Goal: Task Accomplishment & Management: Complete application form

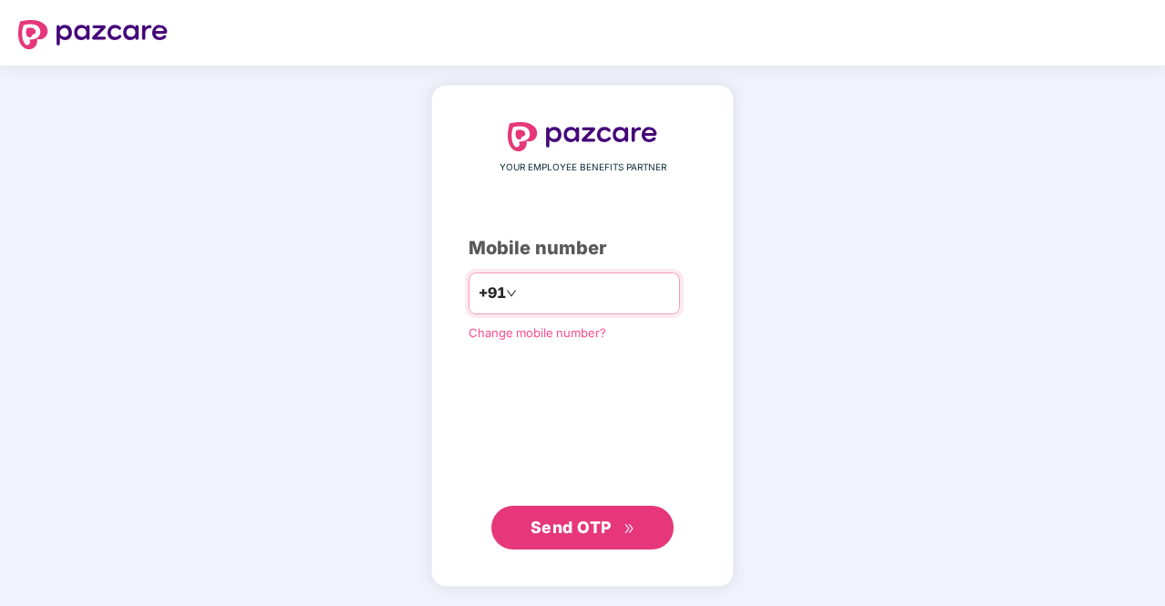
click at [529, 292] on input "number" at bounding box center [596, 293] width 150 height 29
type input "**********"
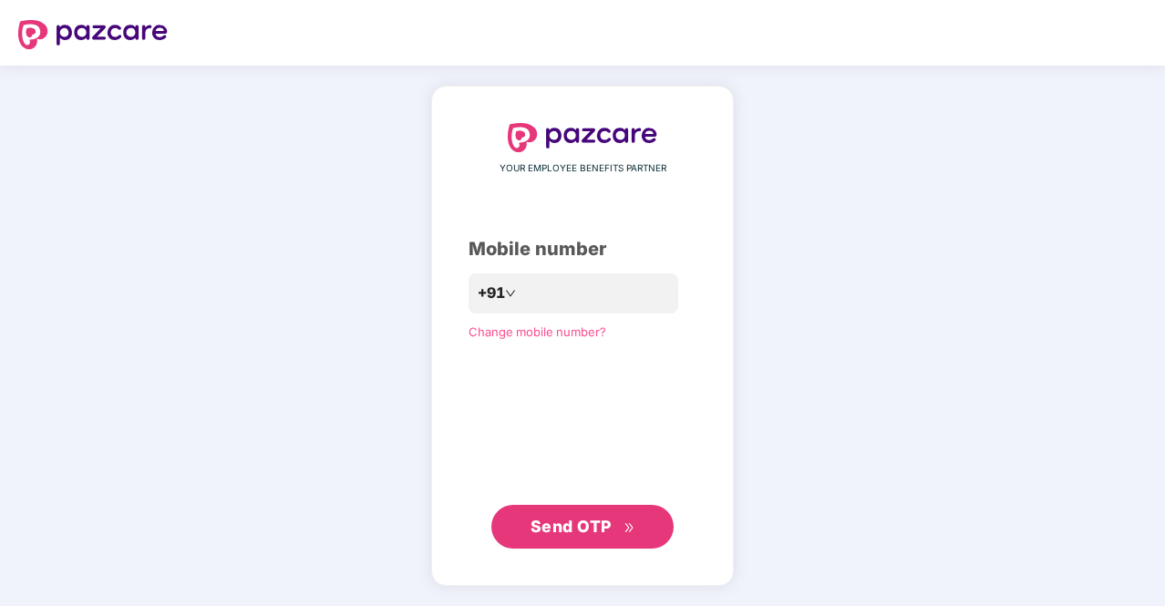
click at [611, 522] on span "Send OTP" at bounding box center [571, 526] width 81 height 19
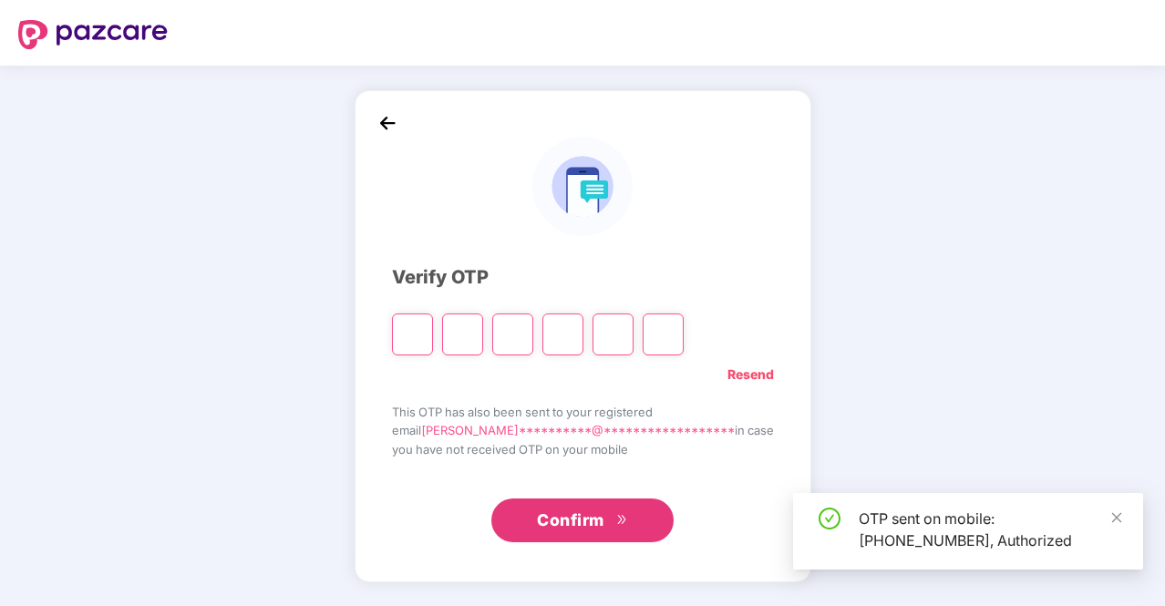
click at [433, 332] on input "Please enter verification code. Digit 1" at bounding box center [412, 335] width 41 height 42
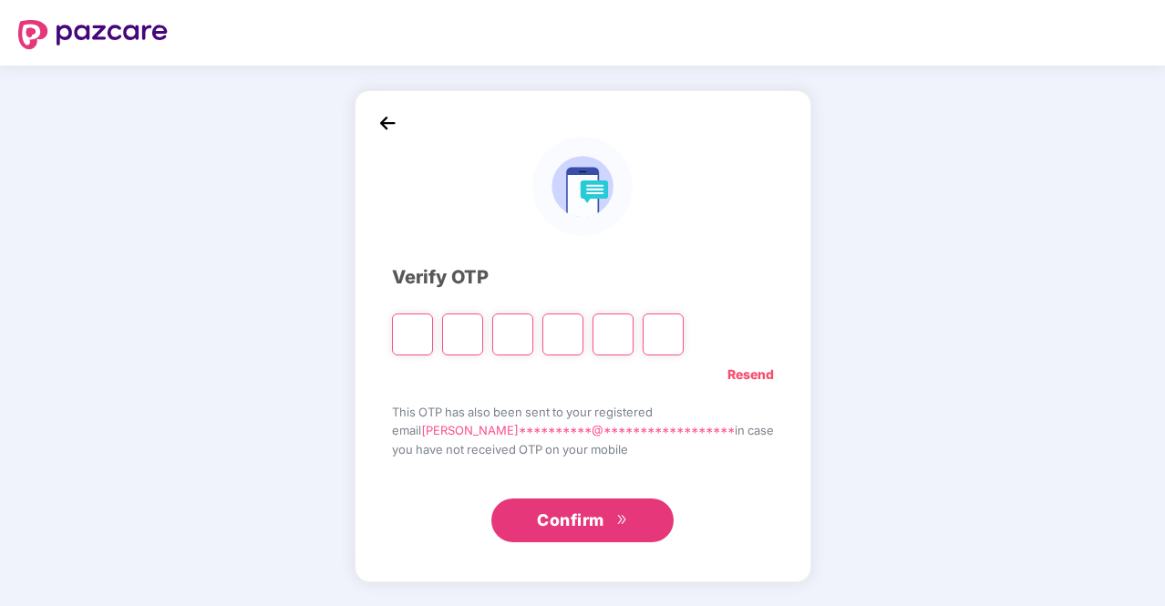
paste input "*"
type input "*"
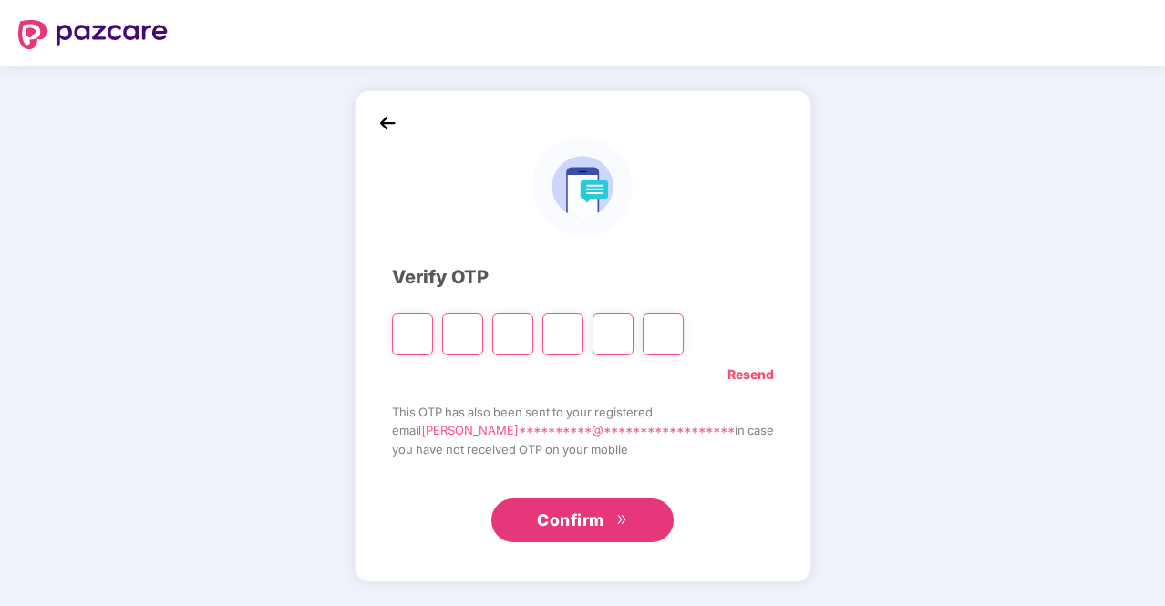
type input "*"
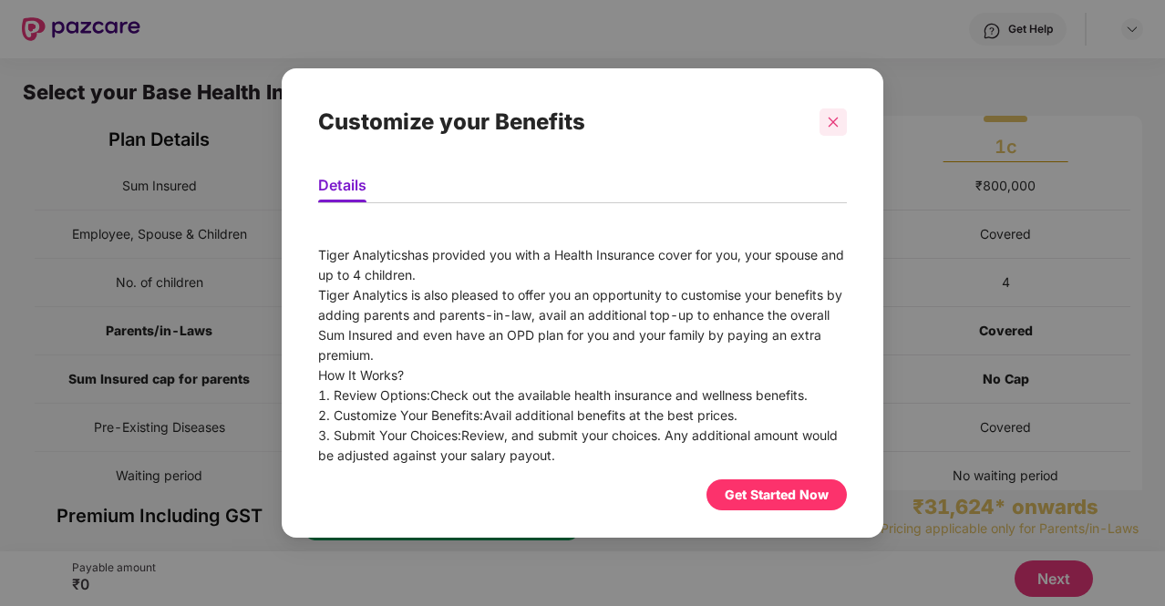
click at [829, 113] on div at bounding box center [833, 122] width 27 height 27
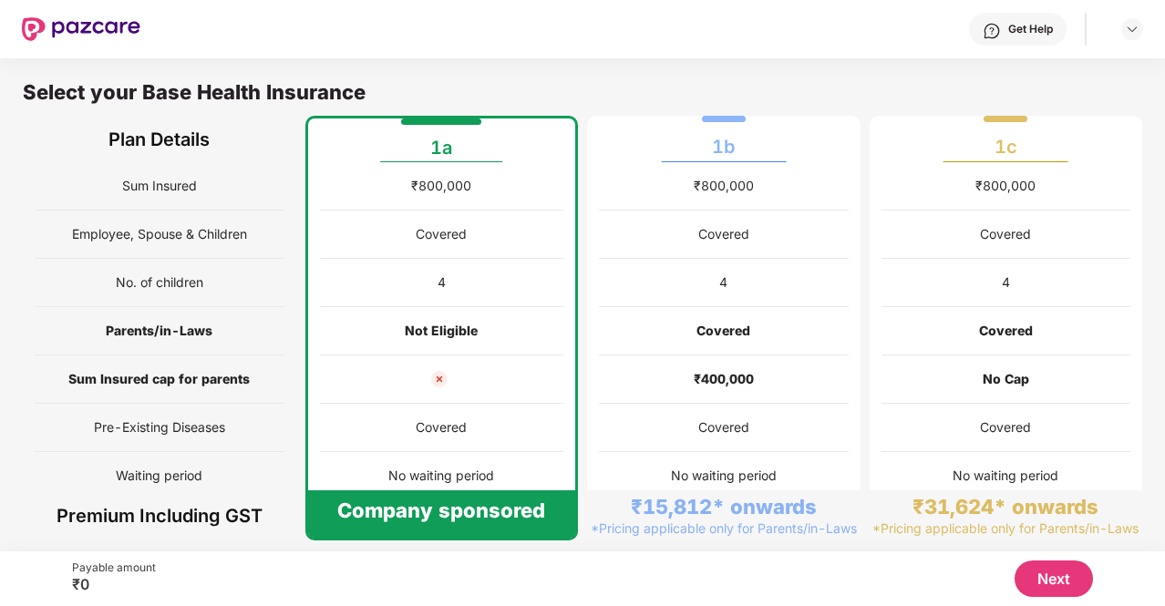
click at [432, 373] on img at bounding box center [440, 379] width 22 height 22
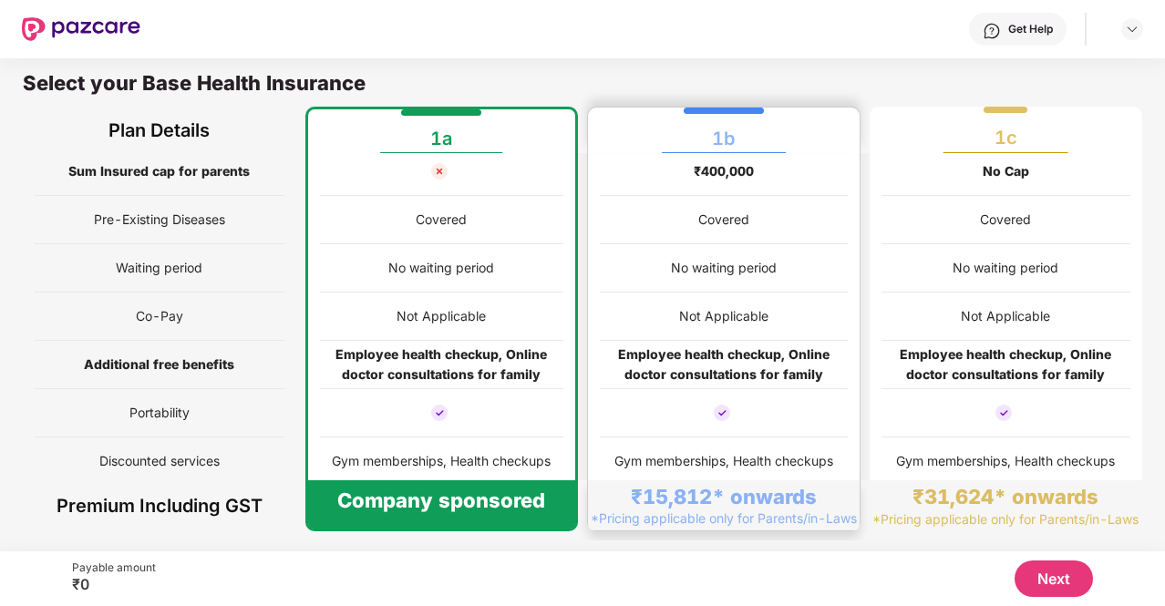
scroll to position [200, 0]
click at [677, 253] on div "No waiting period" at bounding box center [724, 267] width 248 height 48
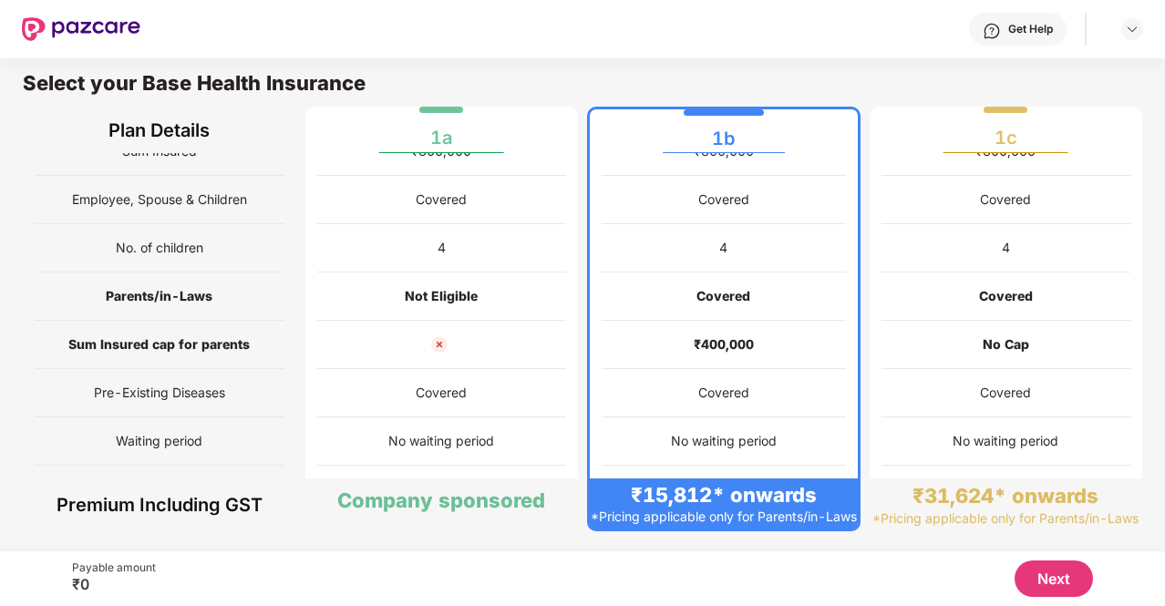
scroll to position [2, 0]
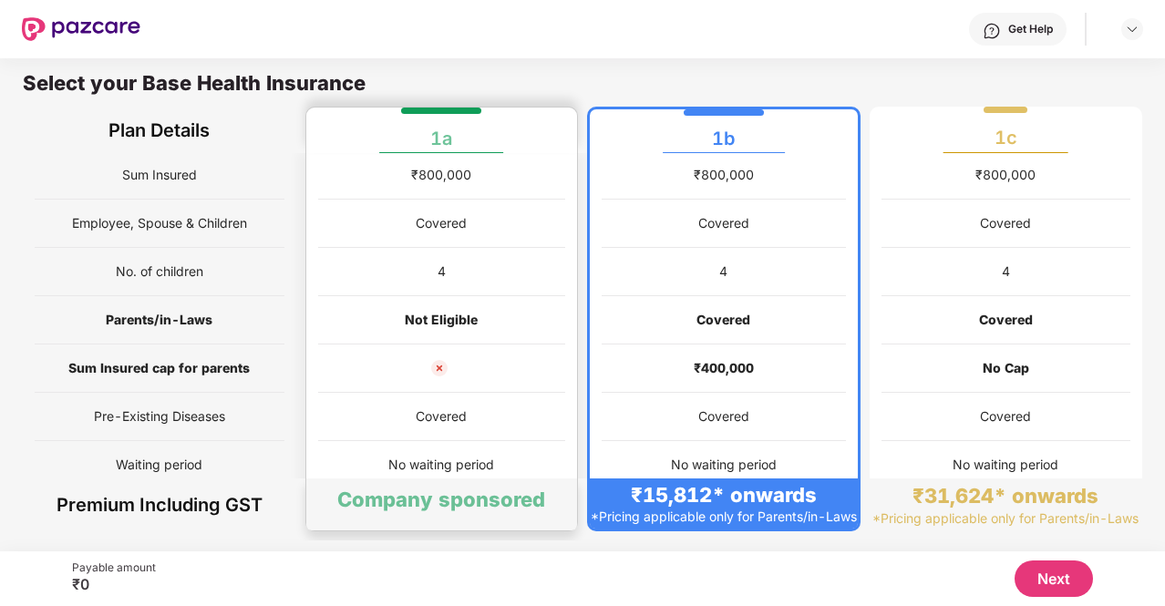
click at [443, 296] on div "Not Eligible" at bounding box center [442, 320] width 248 height 48
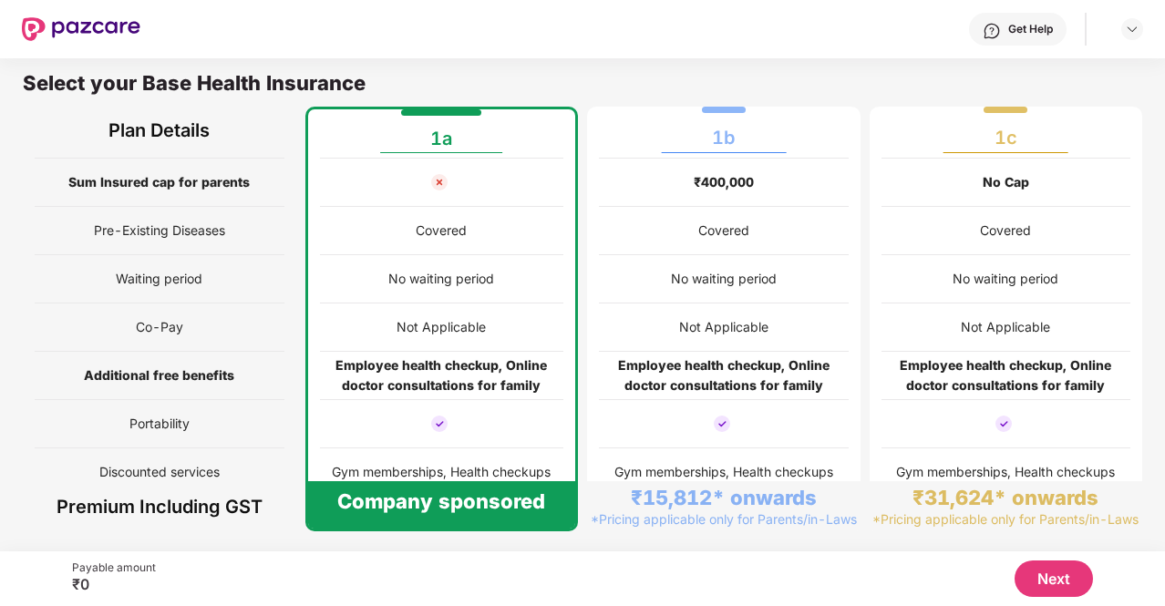
scroll to position [199, 0]
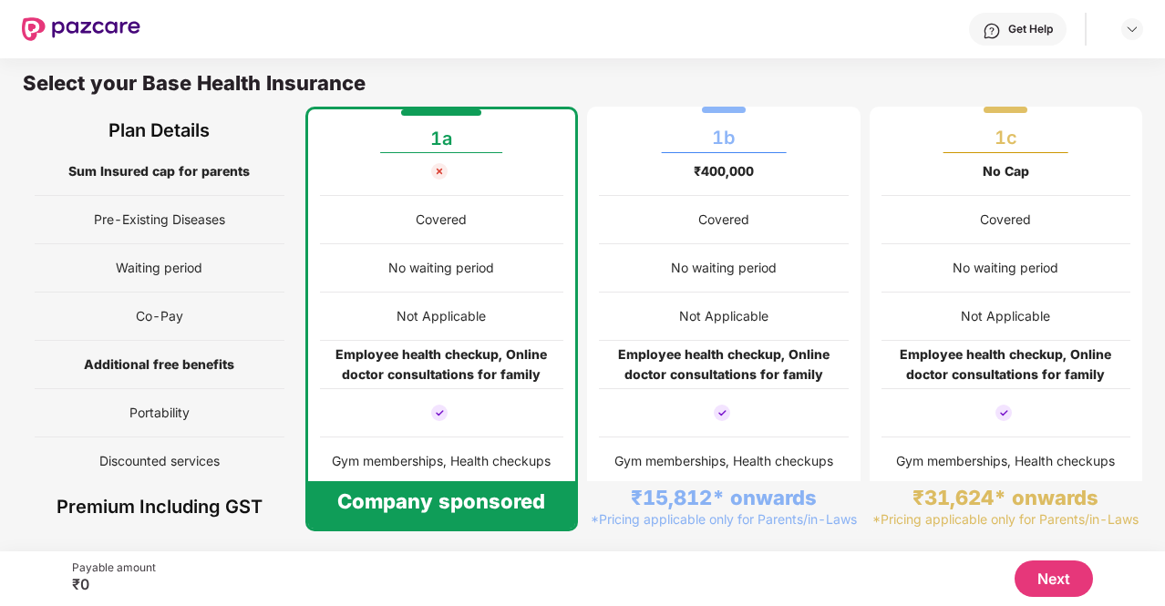
click at [1069, 581] on button "Next" at bounding box center [1054, 579] width 78 height 36
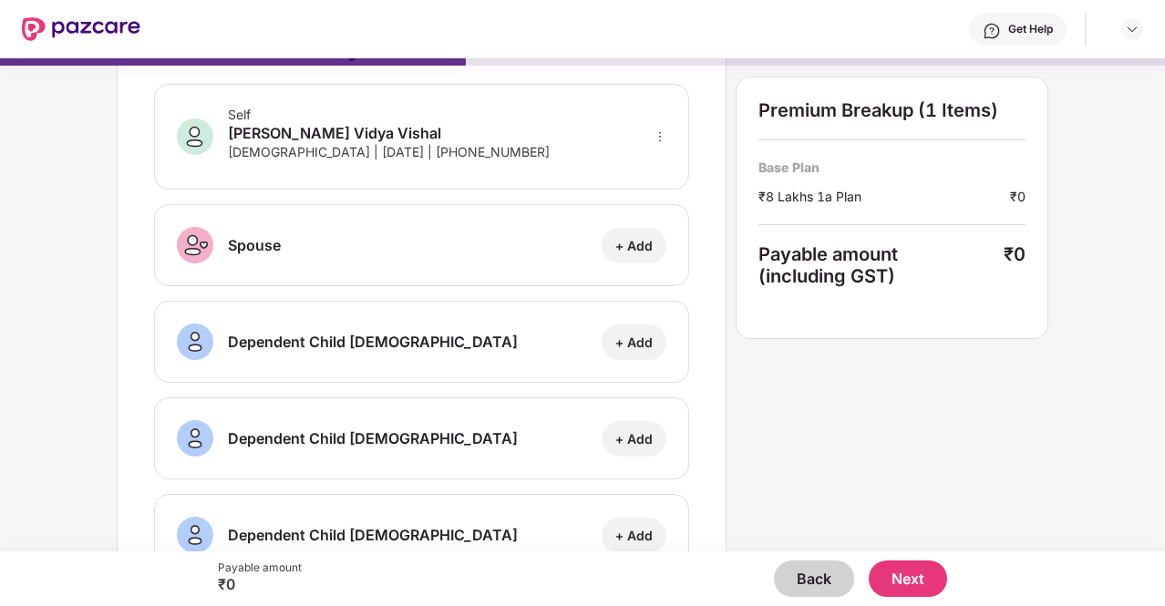
scroll to position [71, 0]
click at [660, 132] on icon "more" at bounding box center [660, 137] width 2 height 10
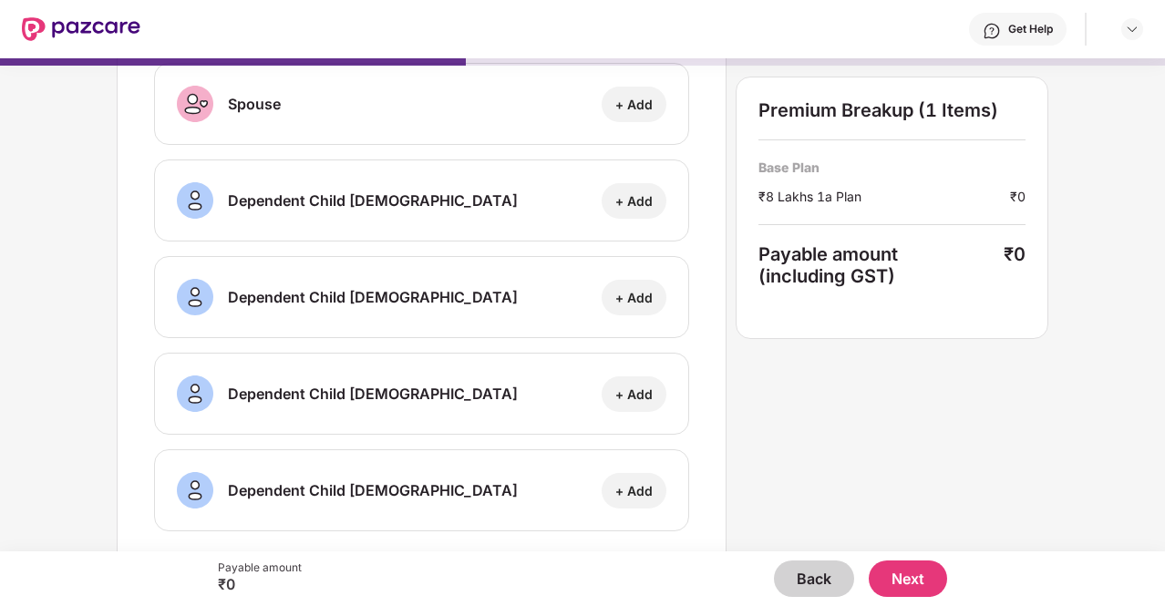
scroll to position [231, 0]
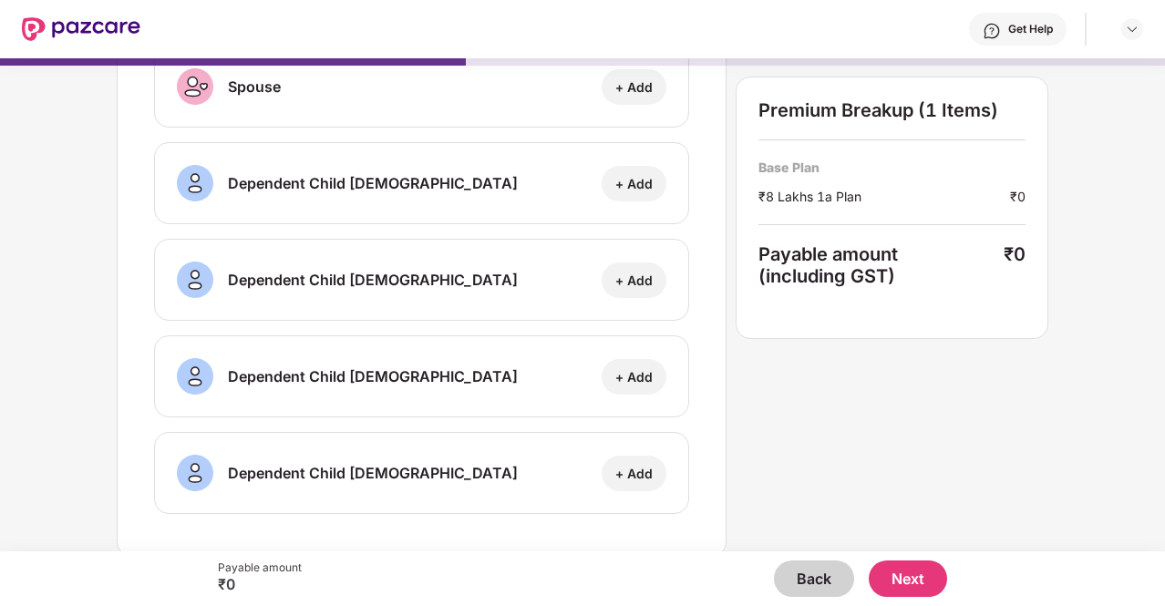
click at [924, 588] on button "Next" at bounding box center [908, 579] width 78 height 36
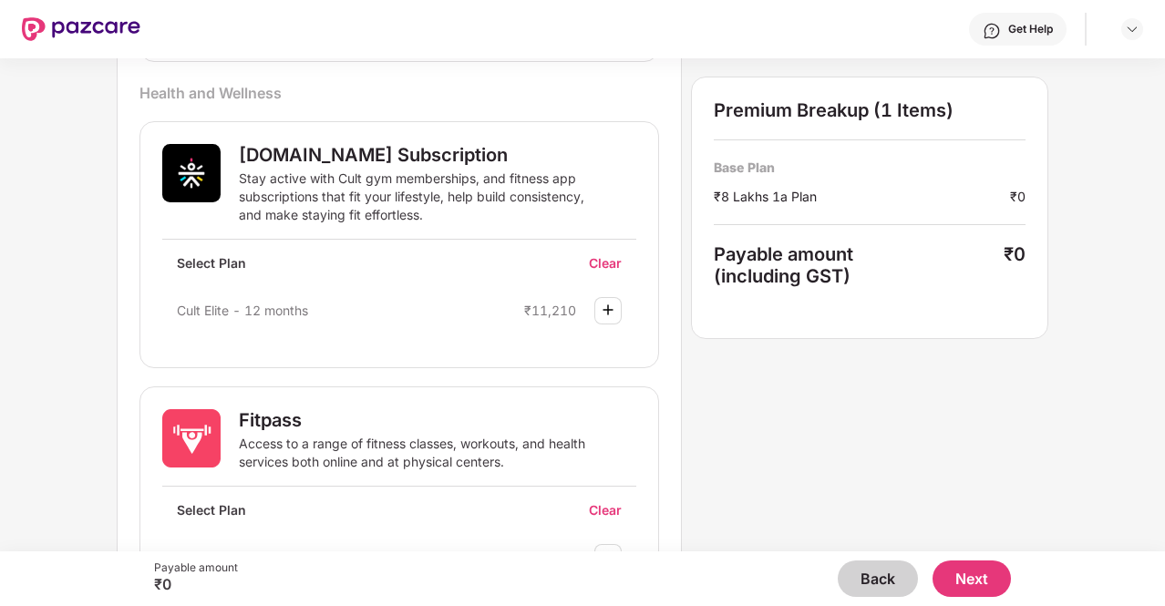
scroll to position [1081, 0]
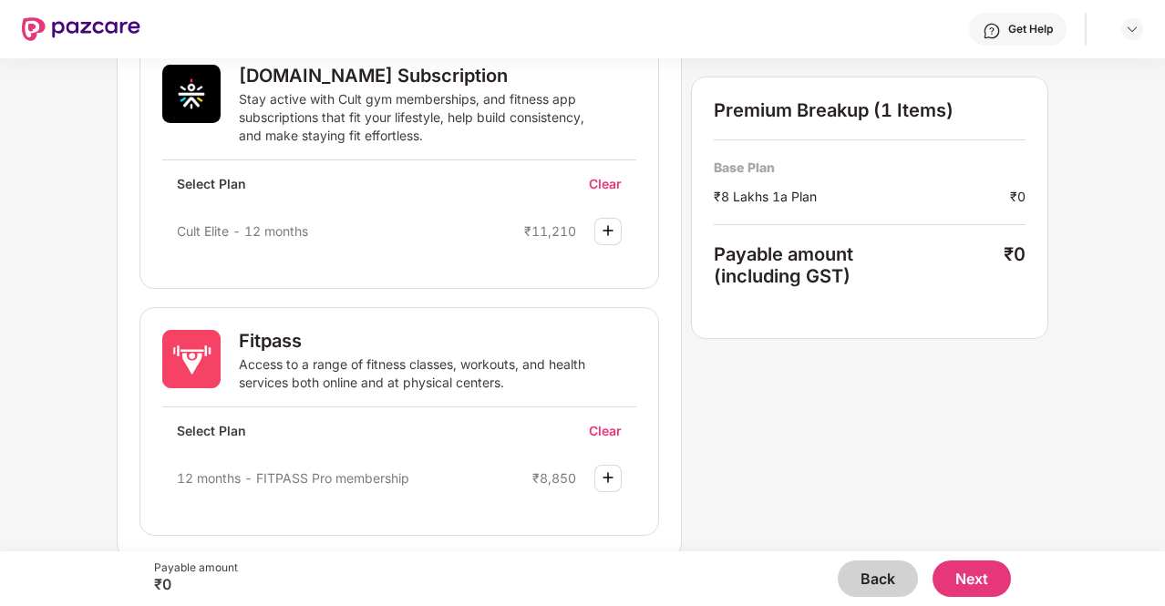
click at [988, 566] on button "Next" at bounding box center [972, 579] width 78 height 36
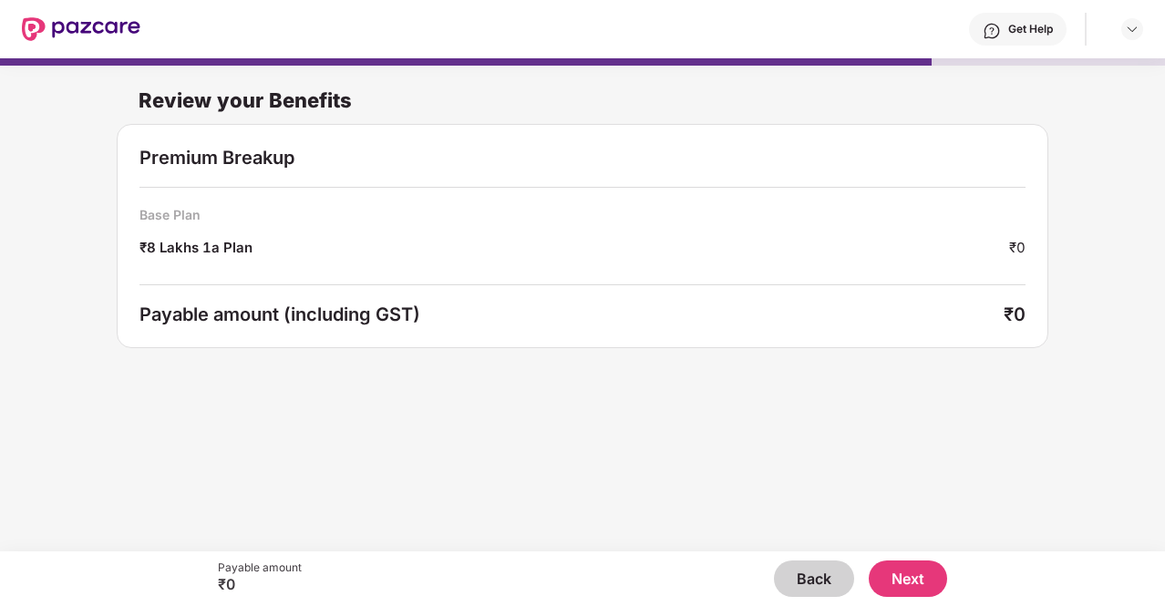
click at [928, 572] on button "Next" at bounding box center [908, 579] width 78 height 36
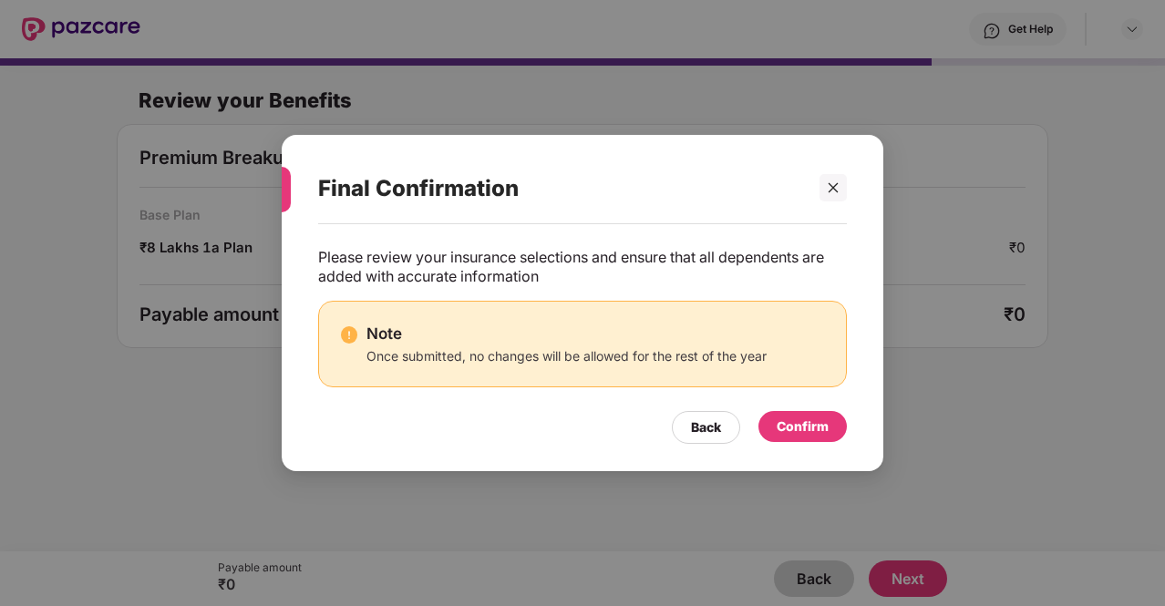
click at [826, 430] on div "Confirm" at bounding box center [803, 427] width 52 height 20
